Goal: Task Accomplishment & Management: Manage account settings

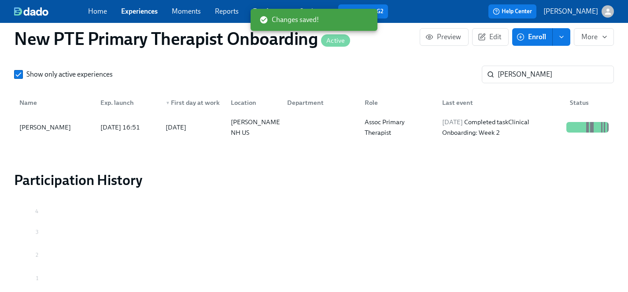
scroll to position [0, 2037]
click at [132, 10] on link "Experiences" at bounding box center [139, 11] width 37 height 8
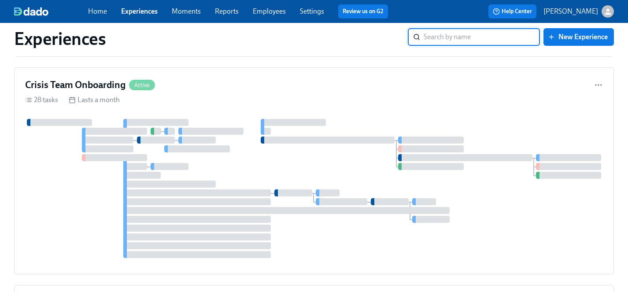
scroll to position [2262, 0]
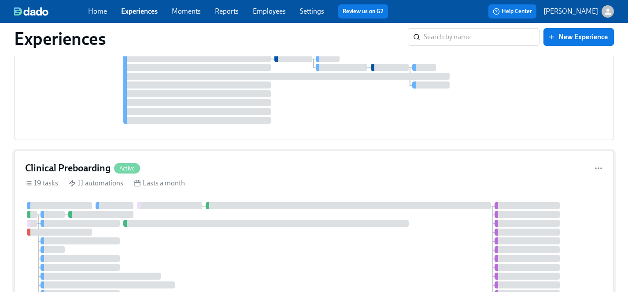
click at [220, 202] on div at bounding box center [314, 263] width 578 height 122
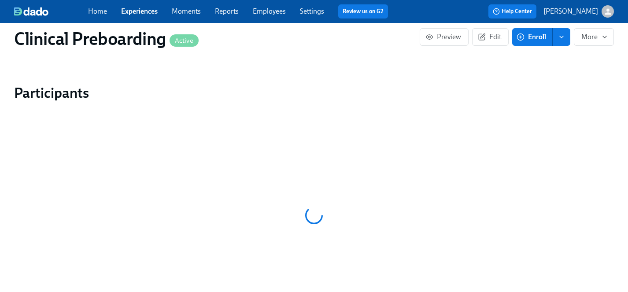
scroll to position [853, 0]
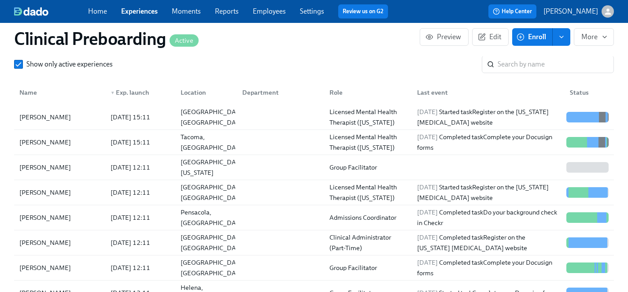
scroll to position [945, 0]
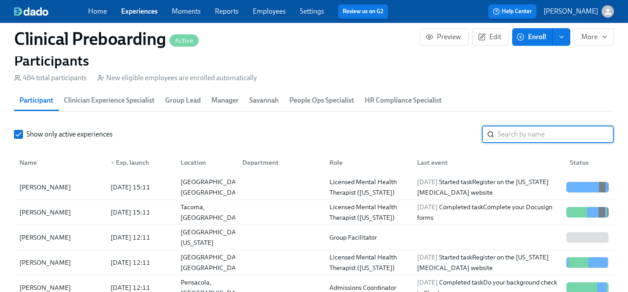
click at [529, 134] on input "search" at bounding box center [556, 134] width 116 height 18
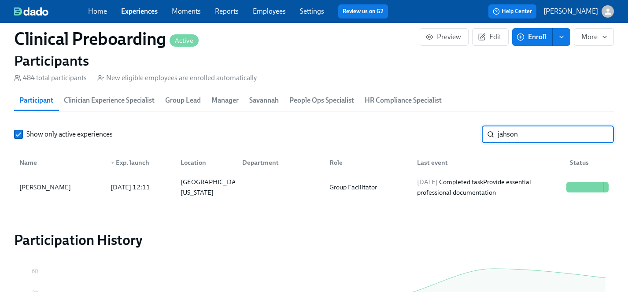
scroll to position [0, 10664]
type input "jahson"
click at [35, 182] on div "[PERSON_NAME]" at bounding box center [45, 187] width 59 height 11
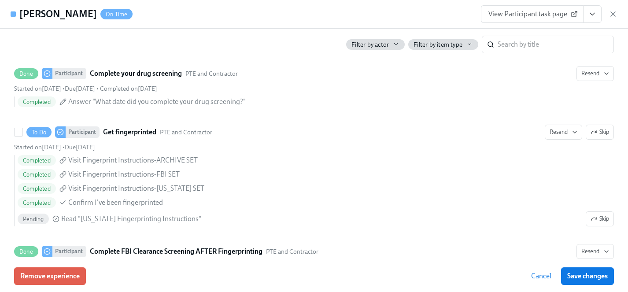
scroll to position [1224, 0]
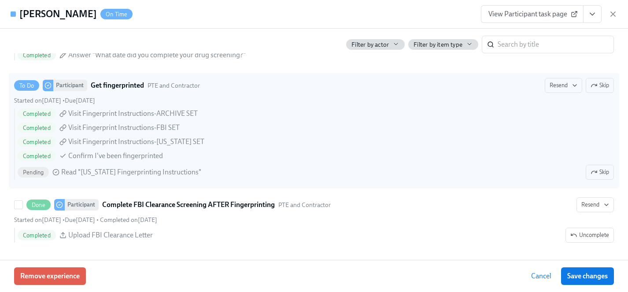
click at [598, 168] on span "Skip" at bounding box center [599, 172] width 18 height 9
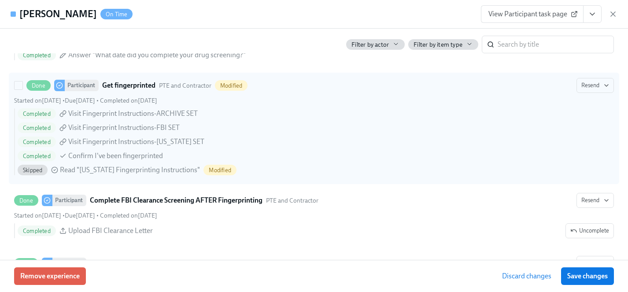
scroll to position [1255, 0]
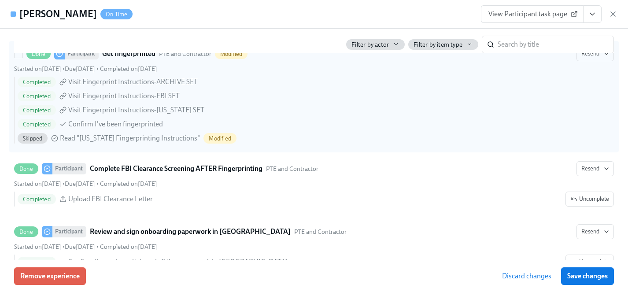
click at [594, 139] on div "Skipped Read "[US_STATE] Fingerprinting Instructions" Modified" at bounding box center [316, 138] width 596 height 11
click at [22, 58] on input "Done Participant Get fingerprinted PTE and Contractor Modified Resend Started o…" at bounding box center [19, 54] width 8 height 8
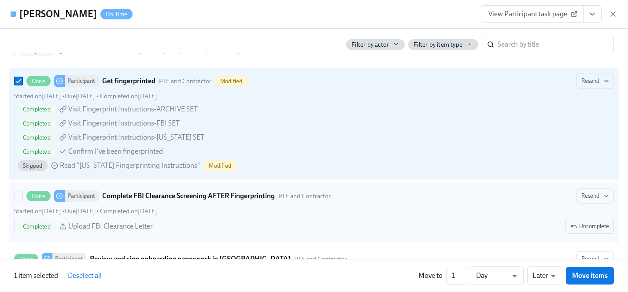
scroll to position [1222, 0]
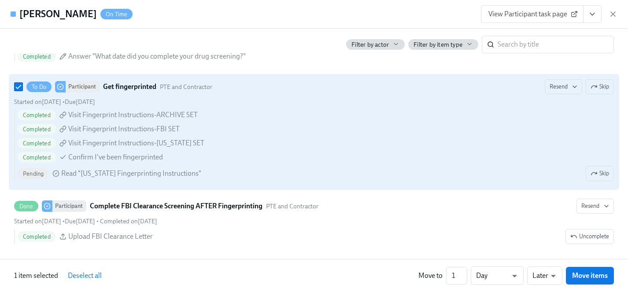
click at [19, 88] on input "To Do Participant Get fingerprinted PTE and Contractor Resend Skip Started on […" at bounding box center [19, 87] width 8 height 8
checkbox input "false"
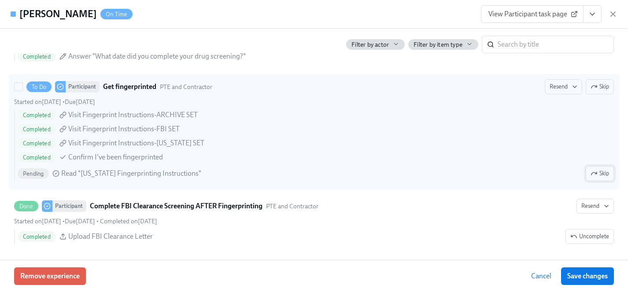
click at [595, 172] on icon "button" at bounding box center [593, 173] width 7 height 7
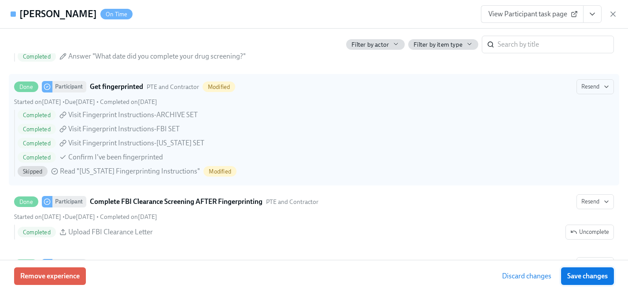
click at [604, 277] on span "Save changes" at bounding box center [587, 276] width 41 height 9
